Goal: Information Seeking & Learning: Learn about a topic

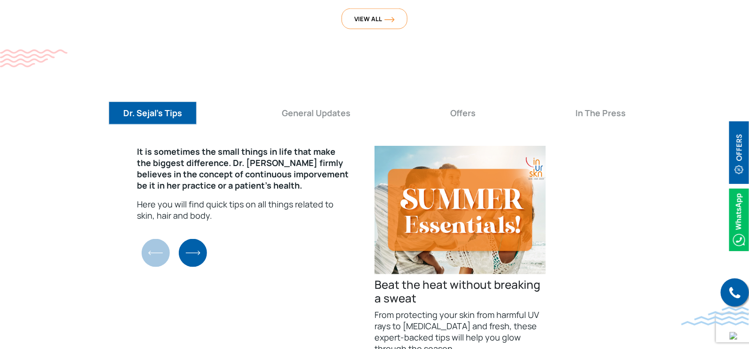
scroll to position [2940, 0]
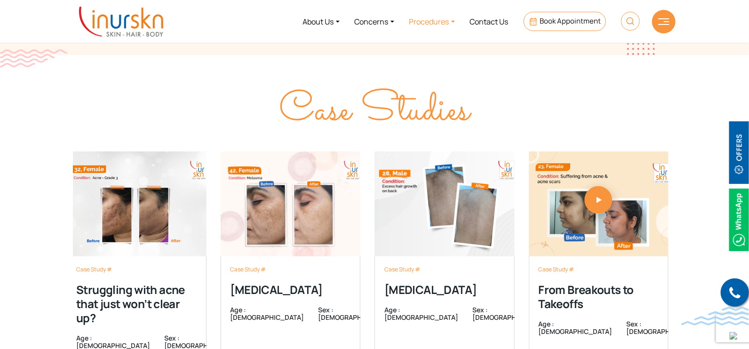
click at [436, 19] on link "Procedures" at bounding box center [432, 21] width 61 height 35
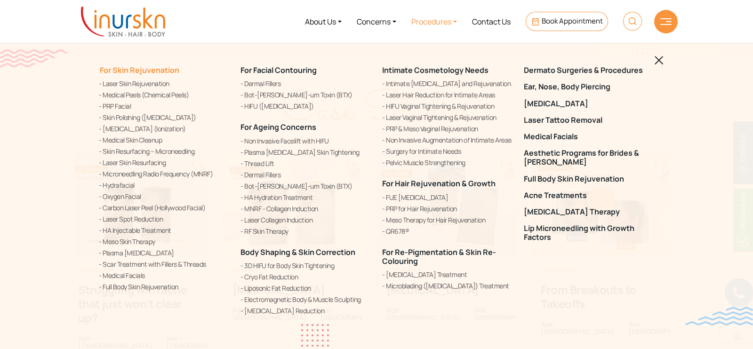
click at [135, 66] on link "For Skin Rejuvenation" at bounding box center [139, 70] width 80 height 10
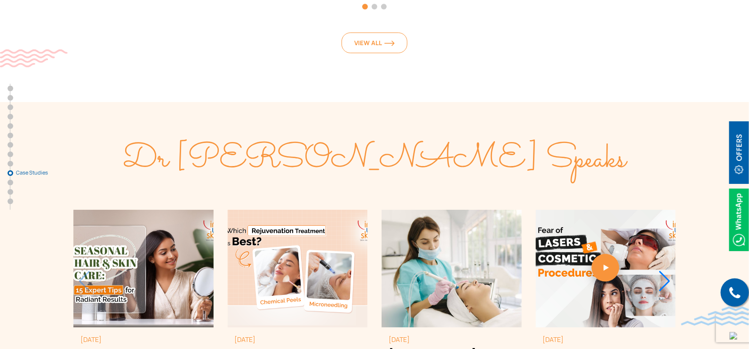
scroll to position [4293, 0]
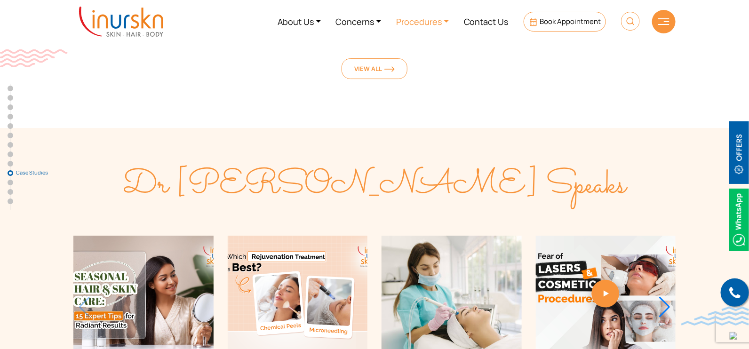
click at [445, 20] on link "Procedures" at bounding box center [423, 21] width 68 height 35
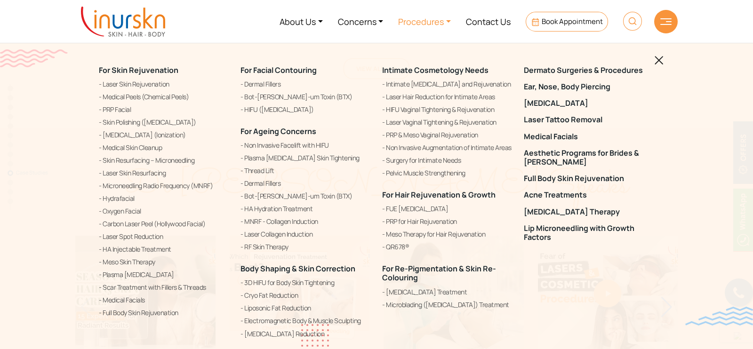
click at [658, 65] on link at bounding box center [658, 59] width 9 height 11
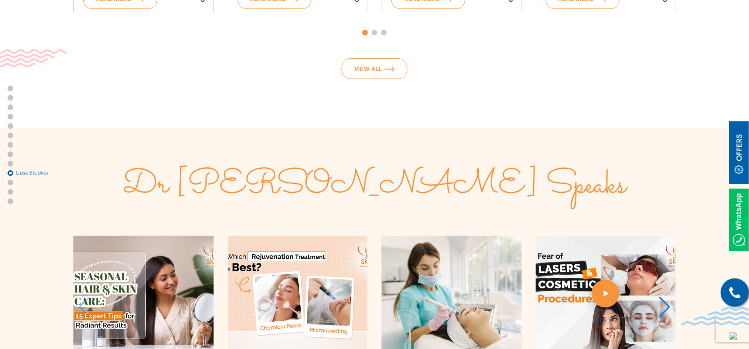
click at [668, 297] on div "Next slide" at bounding box center [664, 307] width 13 height 21
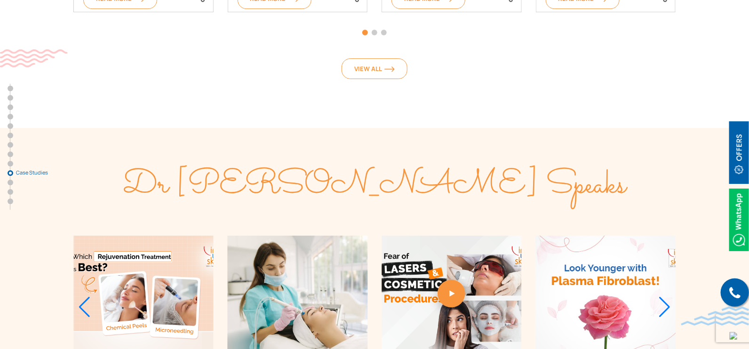
click at [668, 297] on div "Next slide" at bounding box center [664, 307] width 13 height 21
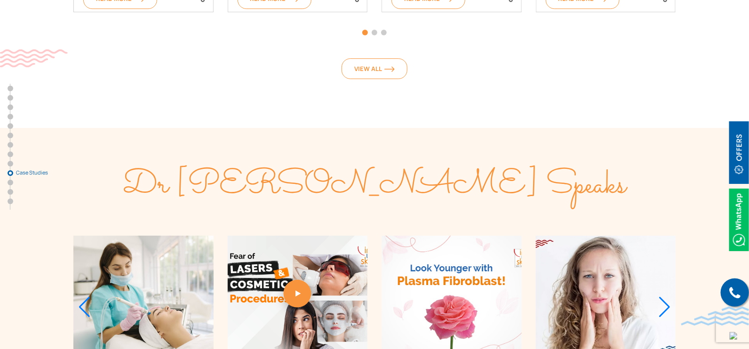
click at [668, 297] on div "Next slide" at bounding box center [664, 307] width 13 height 21
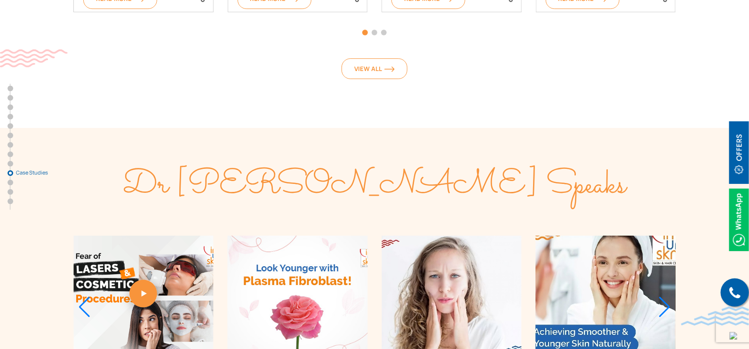
click at [668, 297] on div "Next slide" at bounding box center [664, 307] width 13 height 21
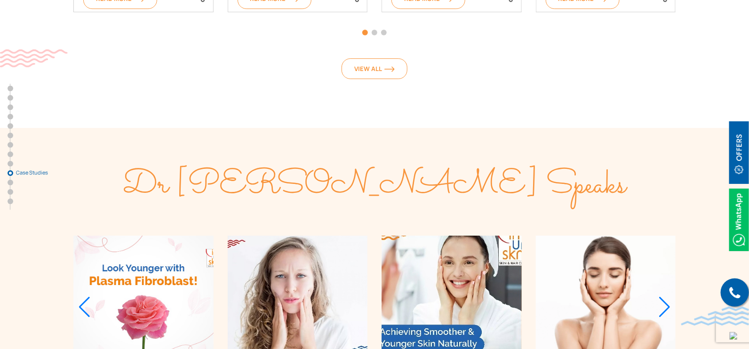
click at [668, 297] on div "Next slide" at bounding box center [664, 307] width 13 height 21
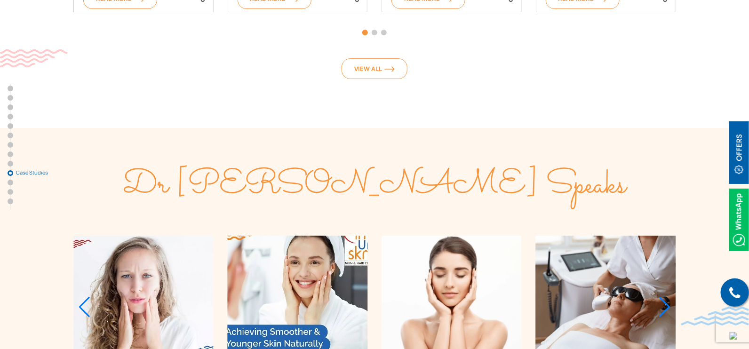
click at [668, 297] on div "Next slide" at bounding box center [664, 307] width 13 height 21
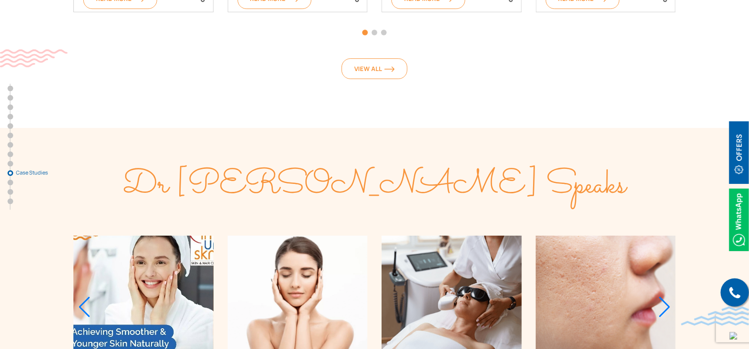
click at [668, 297] on div "Next slide" at bounding box center [664, 307] width 13 height 21
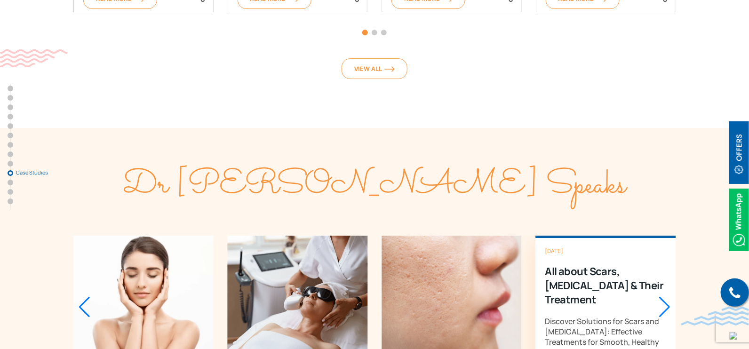
scroll to position [4351, 0]
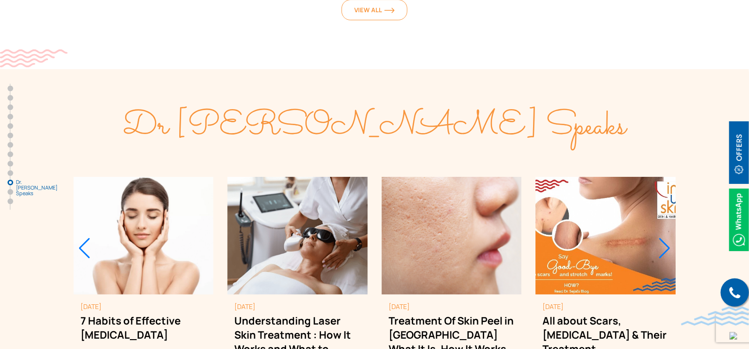
click at [82, 238] on div "Previous slide" at bounding box center [84, 248] width 13 height 21
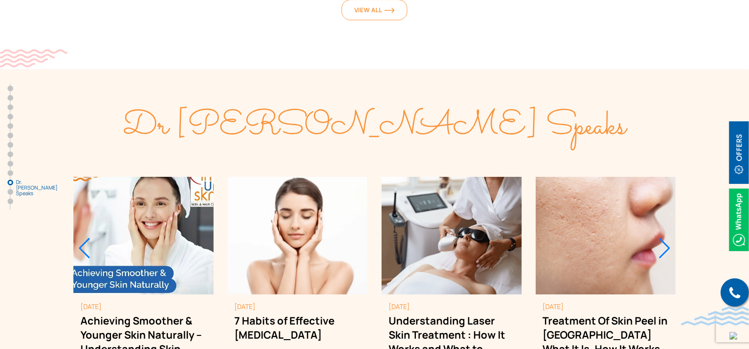
click at [82, 238] on div "Previous slide" at bounding box center [84, 248] width 13 height 21
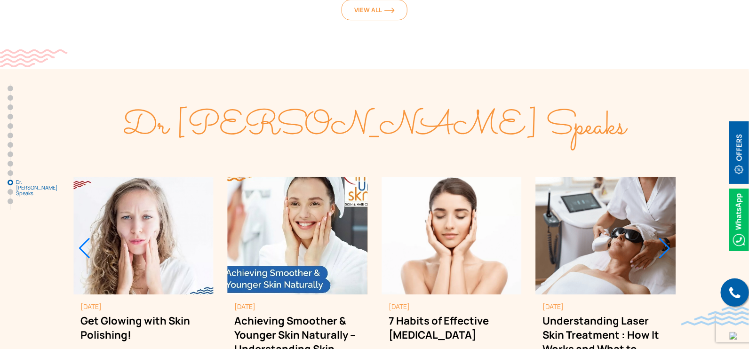
click at [82, 238] on div "Previous slide" at bounding box center [84, 248] width 13 height 21
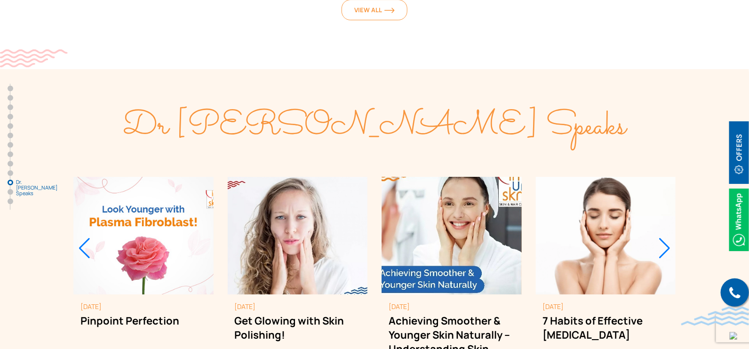
click at [82, 238] on div "Previous slide" at bounding box center [84, 248] width 13 height 21
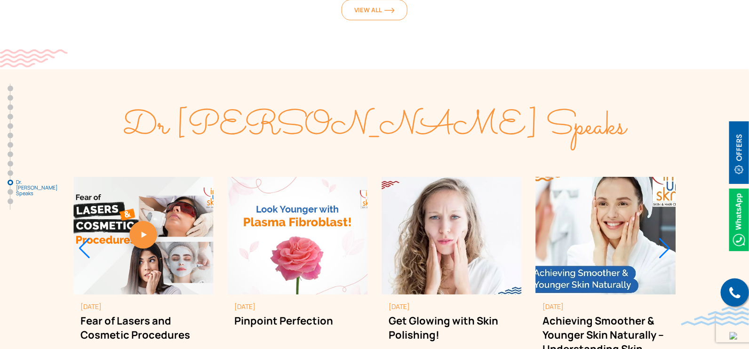
click at [82, 238] on div "Previous slide" at bounding box center [84, 248] width 13 height 21
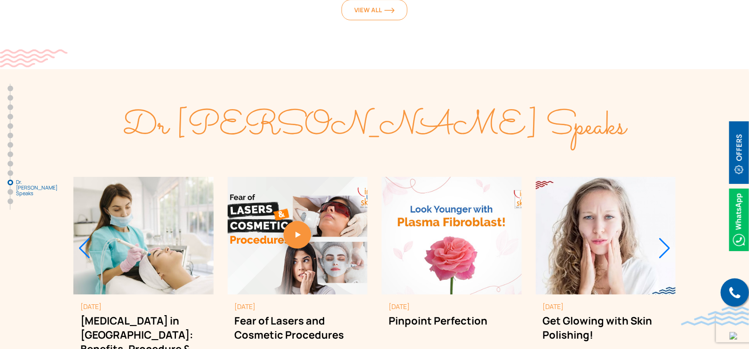
click at [82, 238] on div "Previous slide" at bounding box center [84, 248] width 13 height 21
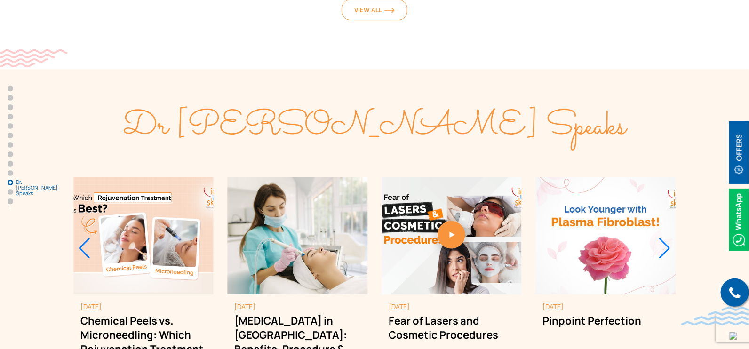
click at [82, 238] on div "Previous slide" at bounding box center [84, 248] width 13 height 21
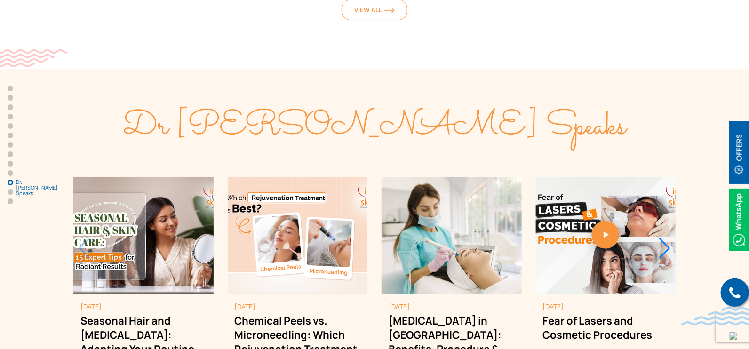
click at [82, 177] on div "July 7, 2025 Seasonal Hair and Skin Care: Adapting Your Routine Year-Round for …" at bounding box center [143, 291] width 140 height 228
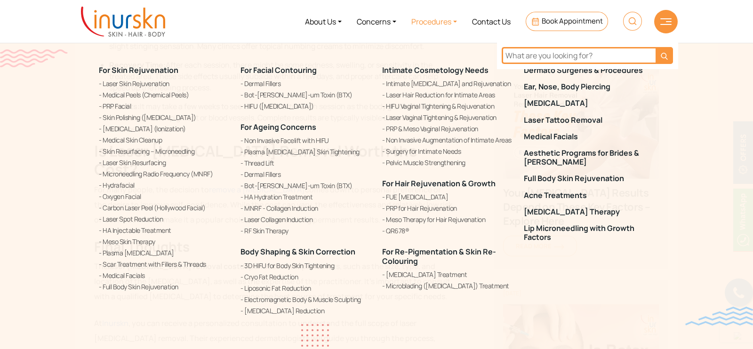
click at [672, 311] on div "For Skin Rejuvenation Laser Skin Rejuvenation Medical Peels (Chemical Peels) PR…" at bounding box center [376, 174] width 753 height 349
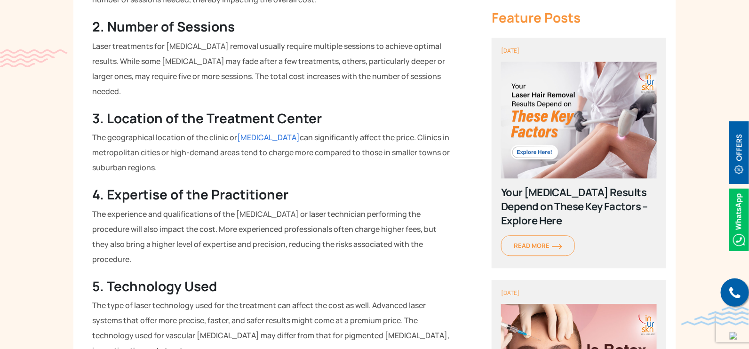
scroll to position [823, 0]
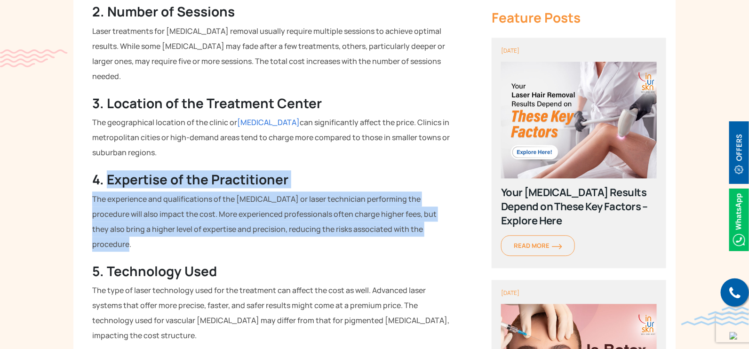
drag, startPoint x: 413, startPoint y: 172, endPoint x: 106, endPoint y: 122, distance: 310.7
copy div "Expertise of the Practitioner The experience and qualifications of the dermatol…"
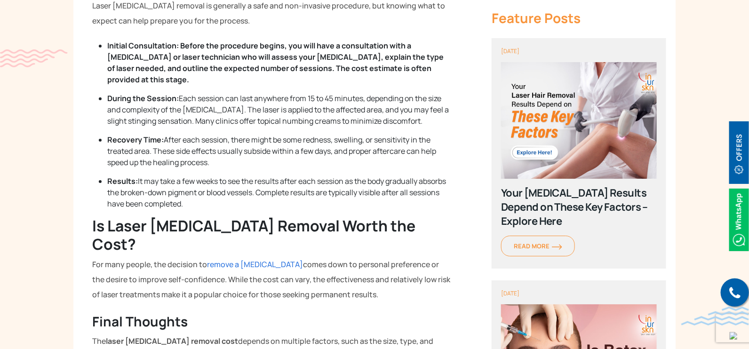
scroll to position [1294, 0]
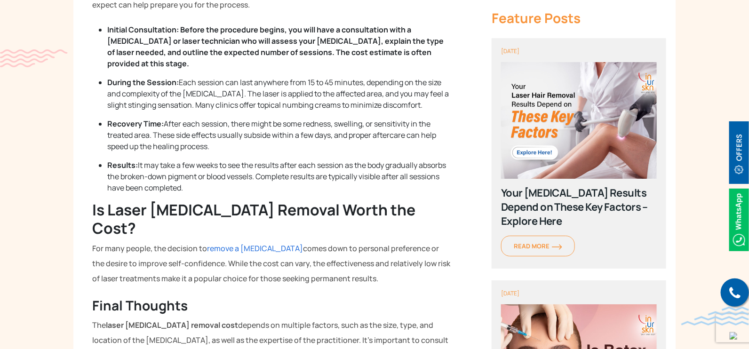
drag, startPoint x: 366, startPoint y: 191, endPoint x: 69, endPoint y: 145, distance: 300.9
copy div "Is Laser Birthmark Removal Worth the Cost? For many people, the decision to rem…"
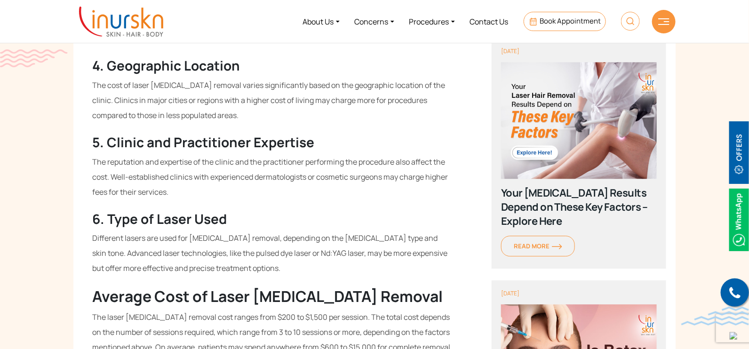
scroll to position [882, 0]
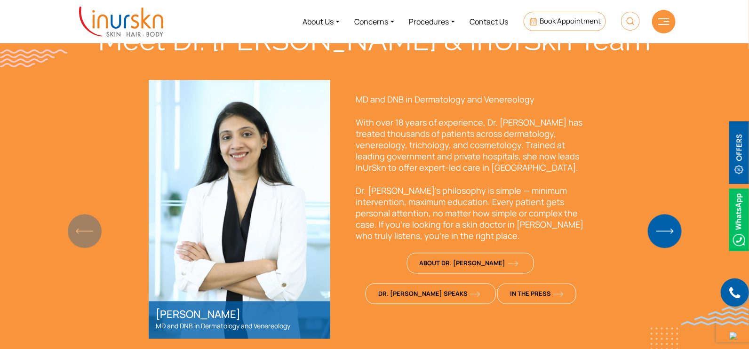
scroll to position [647, 0]
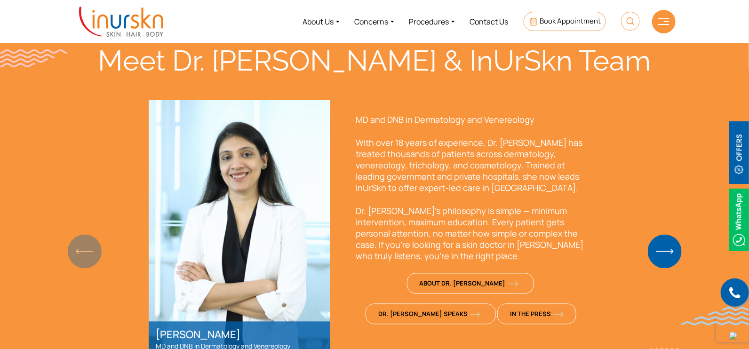
click at [668, 235] on img "Next slide" at bounding box center [665, 252] width 34 height 34
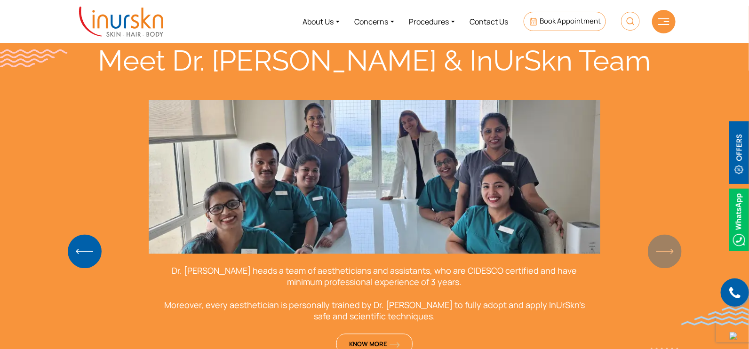
click at [90, 235] on img "Previous slide" at bounding box center [85, 252] width 34 height 34
